Goal: Task Accomplishment & Management: Use online tool/utility

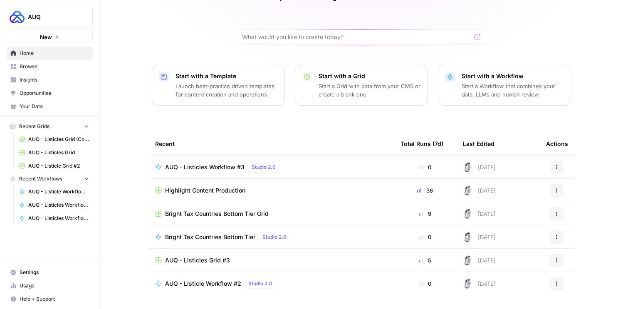
scroll to position [42, 0]
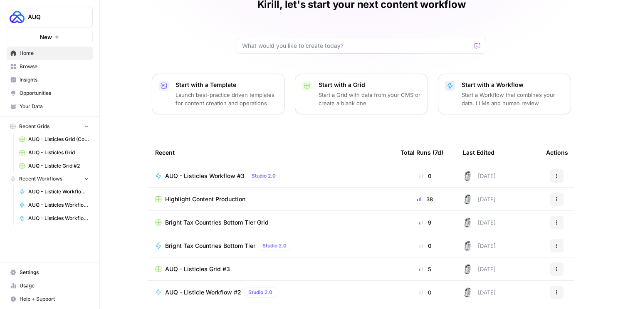
click at [65, 68] on span "Browse" at bounding box center [54, 66] width 69 height 7
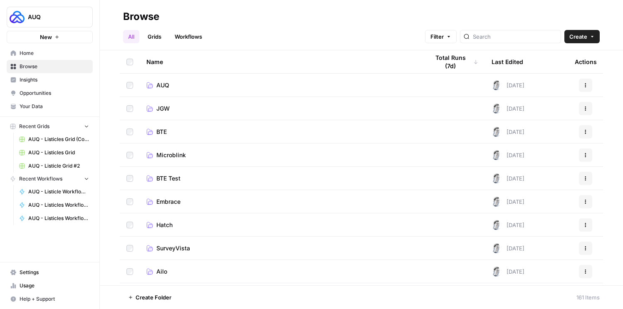
click at [165, 75] on td "AUQ" at bounding box center [281, 85] width 283 height 23
click at [185, 82] on link "AUQ" at bounding box center [281, 85] width 270 height 8
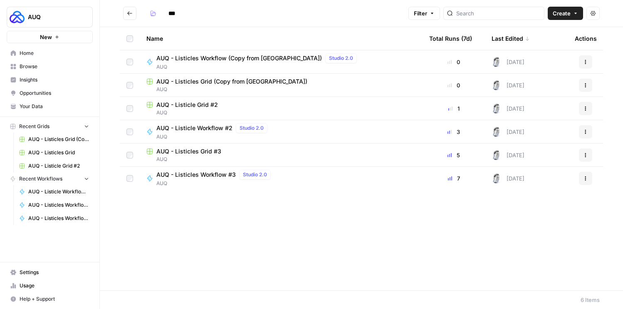
click at [585, 180] on icon "button" at bounding box center [585, 180] width 1 height 1
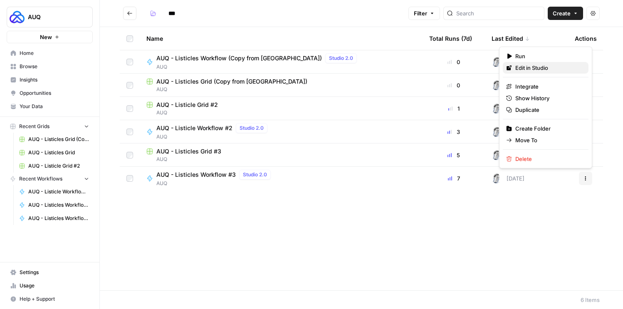
click at [545, 72] on span "Edit in Studio" at bounding box center [548, 68] width 67 height 8
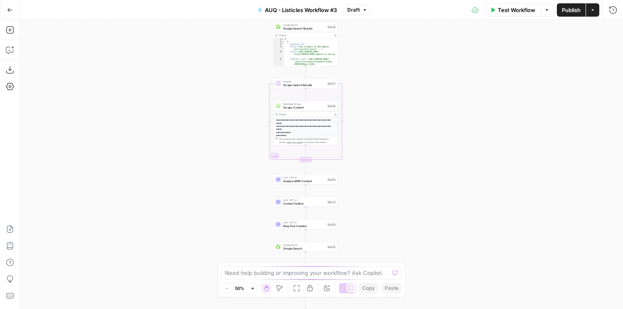
click at [391, 233] on div "**********" at bounding box center [321, 164] width 603 height 289
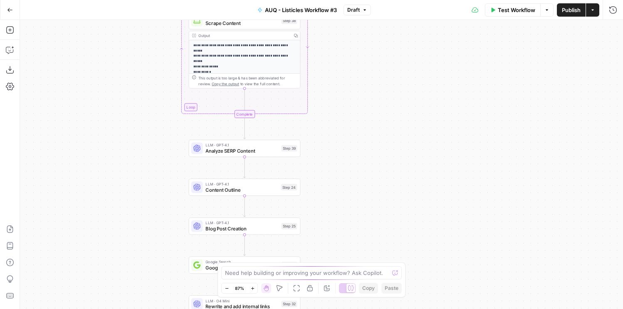
click at [258, 154] on span "Analyze SERP Content" at bounding box center [242, 150] width 73 height 7
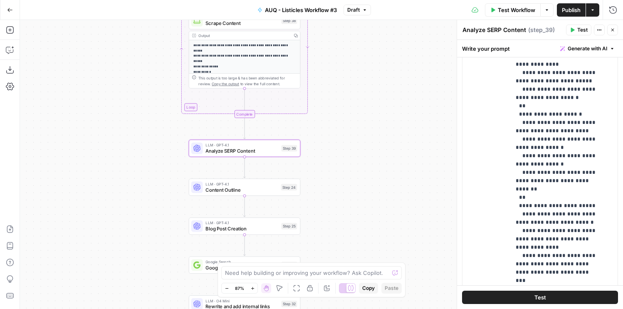
scroll to position [385, 0]
